Goal: Find specific page/section: Find specific page/section

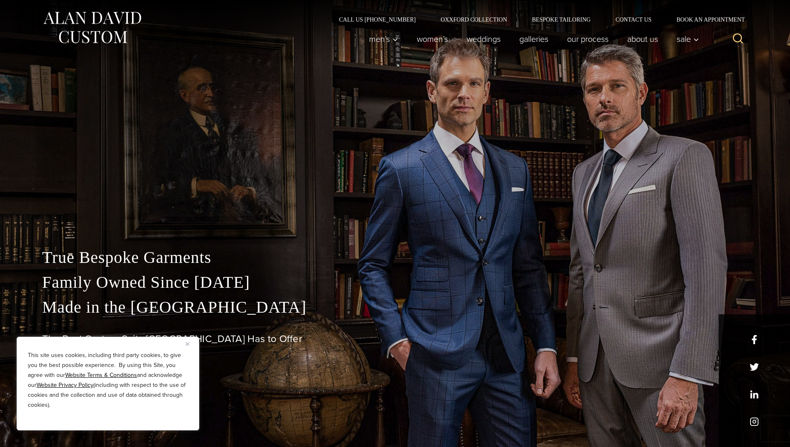
click at [184, 345] on div "This site uses cookies, including third party cookies, to give you the best pos…" at bounding box center [108, 384] width 183 height 94
click at [190, 345] on button "Close" at bounding box center [190, 344] width 10 height 10
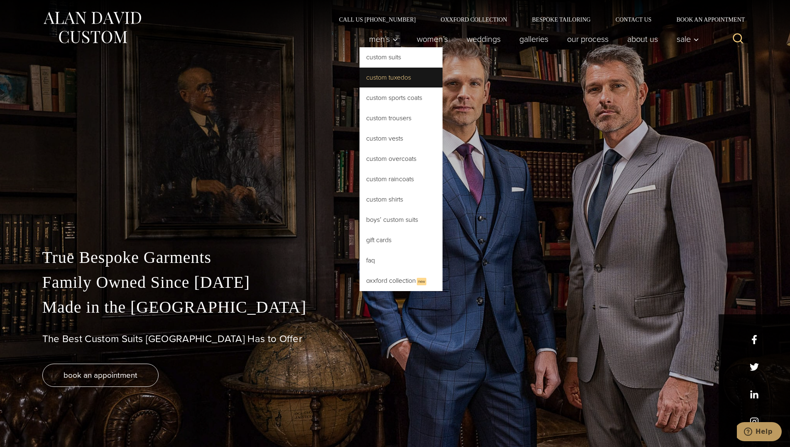
click at [379, 71] on link "Custom Tuxedos" at bounding box center [400, 78] width 83 height 20
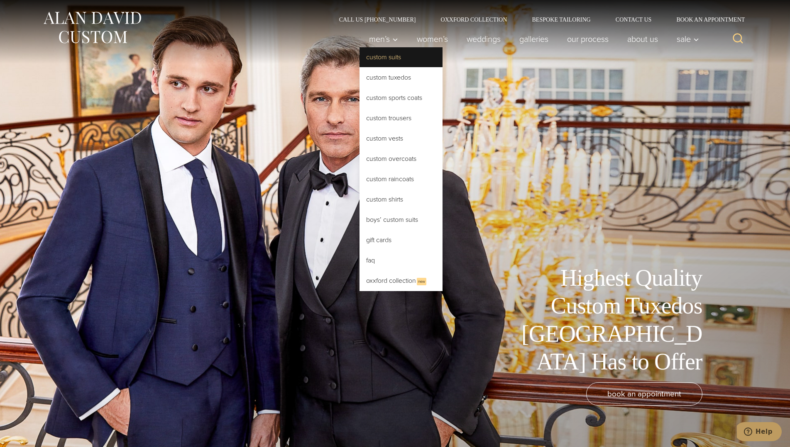
click at [398, 60] on link "Custom Suits" at bounding box center [400, 57] width 83 height 20
